Goal: Find specific page/section: Find specific page/section

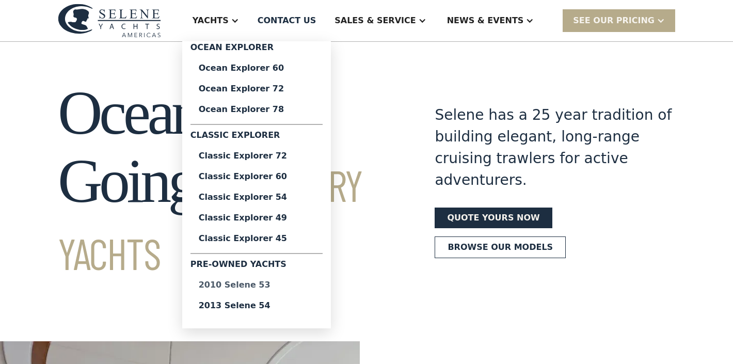
click at [270, 288] on div "2010 Selene 53" at bounding box center [257, 285] width 116 height 8
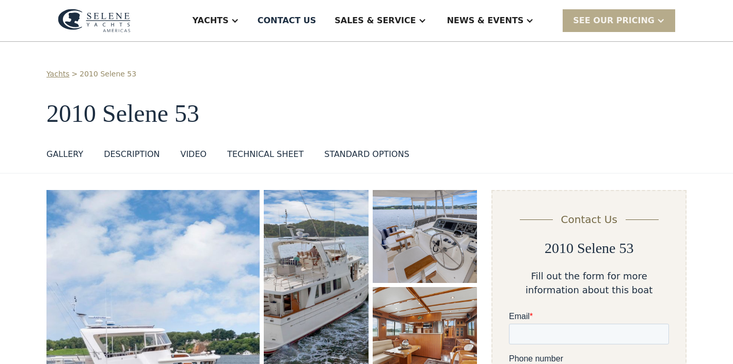
click at [397, 137] on div "Yachts > 2010 Selene 53 2010 Selene 53 GALLERY GALLERY DESCRIPTION VIDEO TECHNI…" at bounding box center [366, 117] width 640 height 96
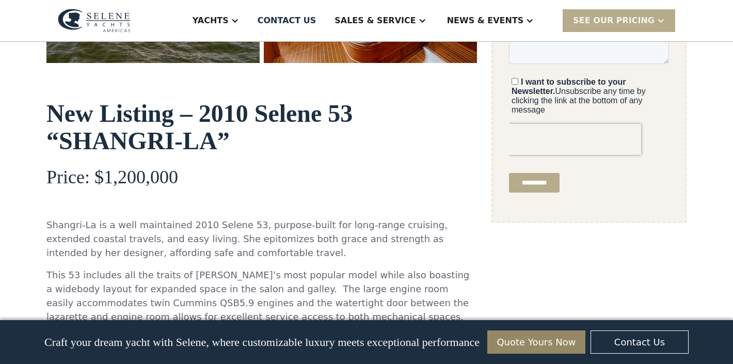
scroll to position [473, 0]
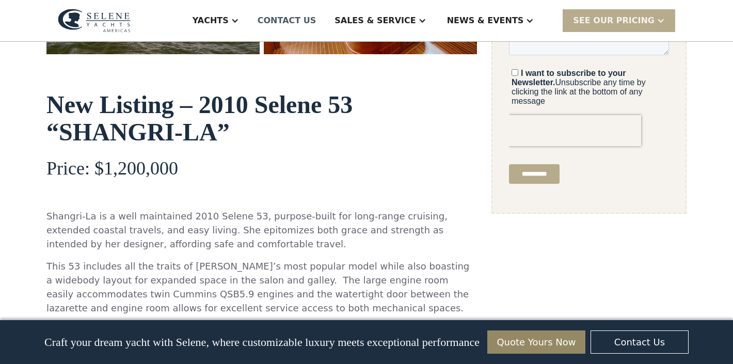
click at [316, 19] on div "Contact US" at bounding box center [286, 20] width 59 height 12
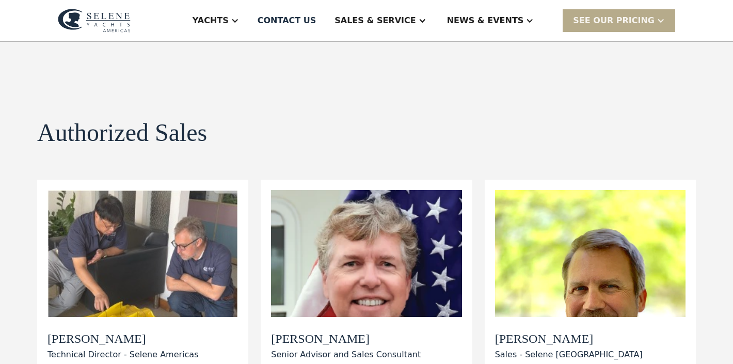
scroll to position [6, 0]
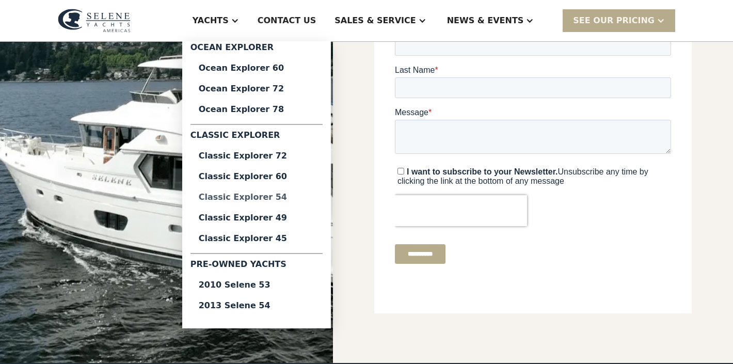
scroll to position [267, 0]
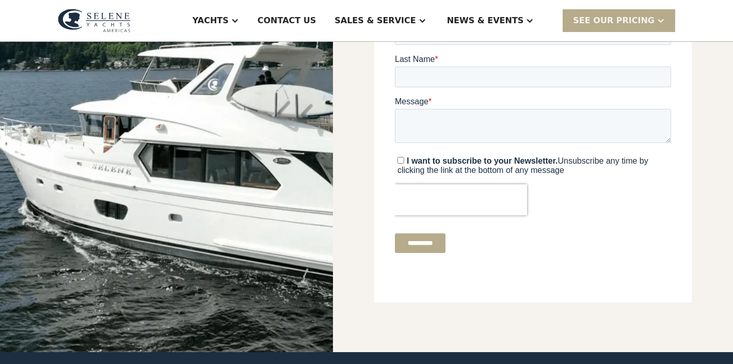
click at [96, 22] on img at bounding box center [94, 21] width 73 height 24
